Goal: Task Accomplishment & Management: Manage account settings

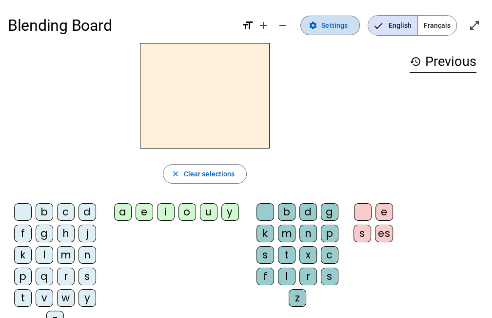
click at [338, 20] on span "Settings" at bounding box center [334, 26] width 26 height 12
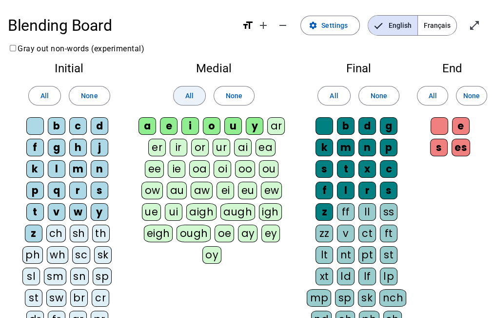
click at [199, 94] on span at bounding box center [190, 95] width 32 height 23
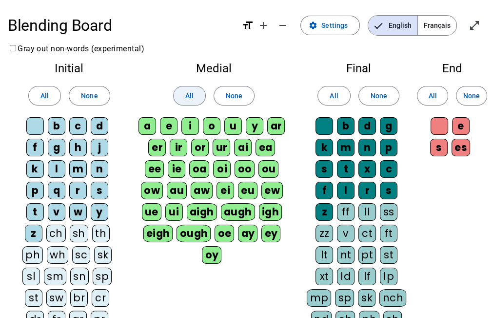
click at [199, 93] on span at bounding box center [190, 95] width 32 height 23
